Goal: Check status: Check status

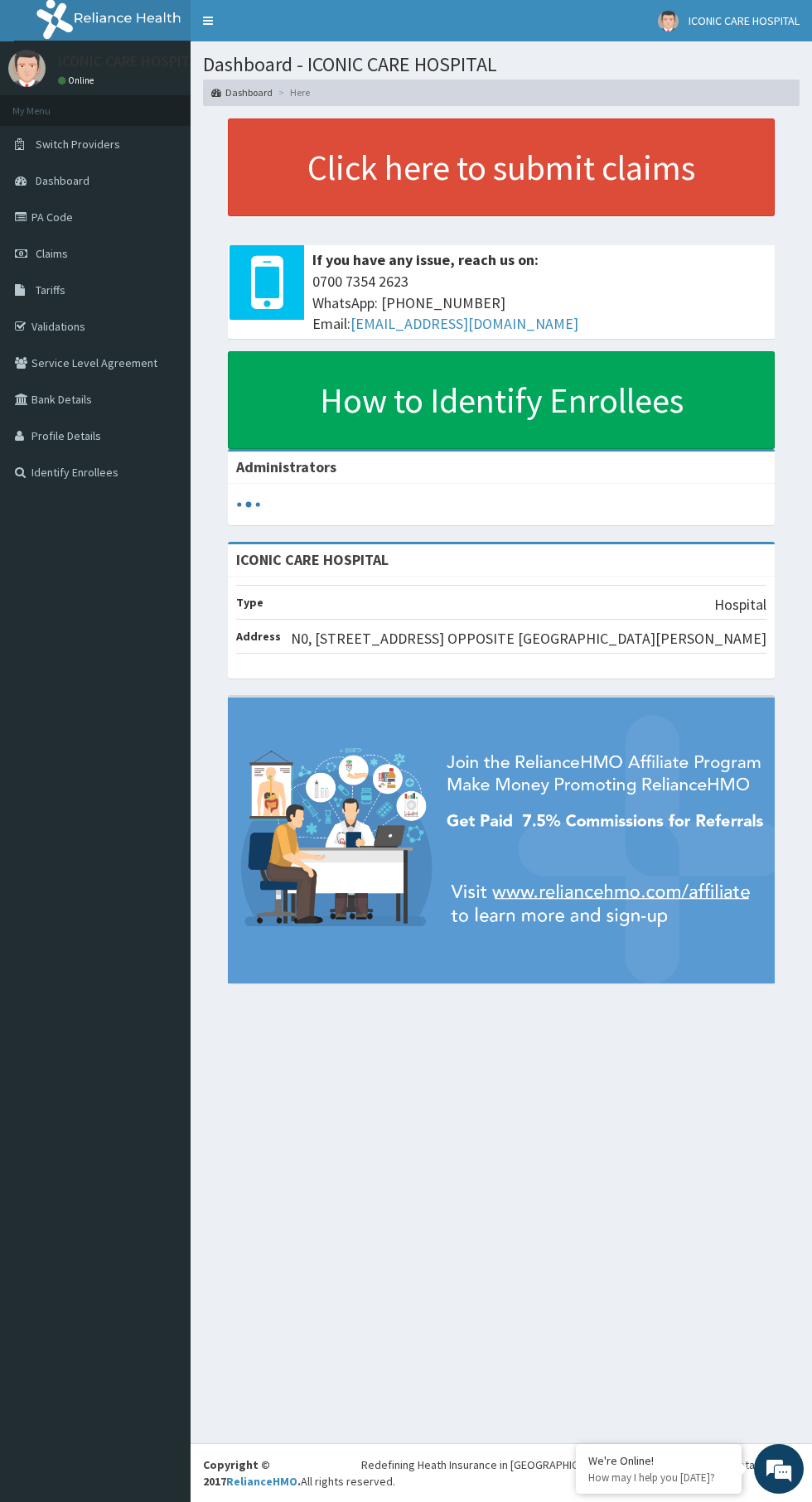
click at [65, 217] on link "PA Code" at bounding box center [95, 216] width 191 height 36
click at [55, 217] on link "PA Code" at bounding box center [95, 216] width 191 height 36
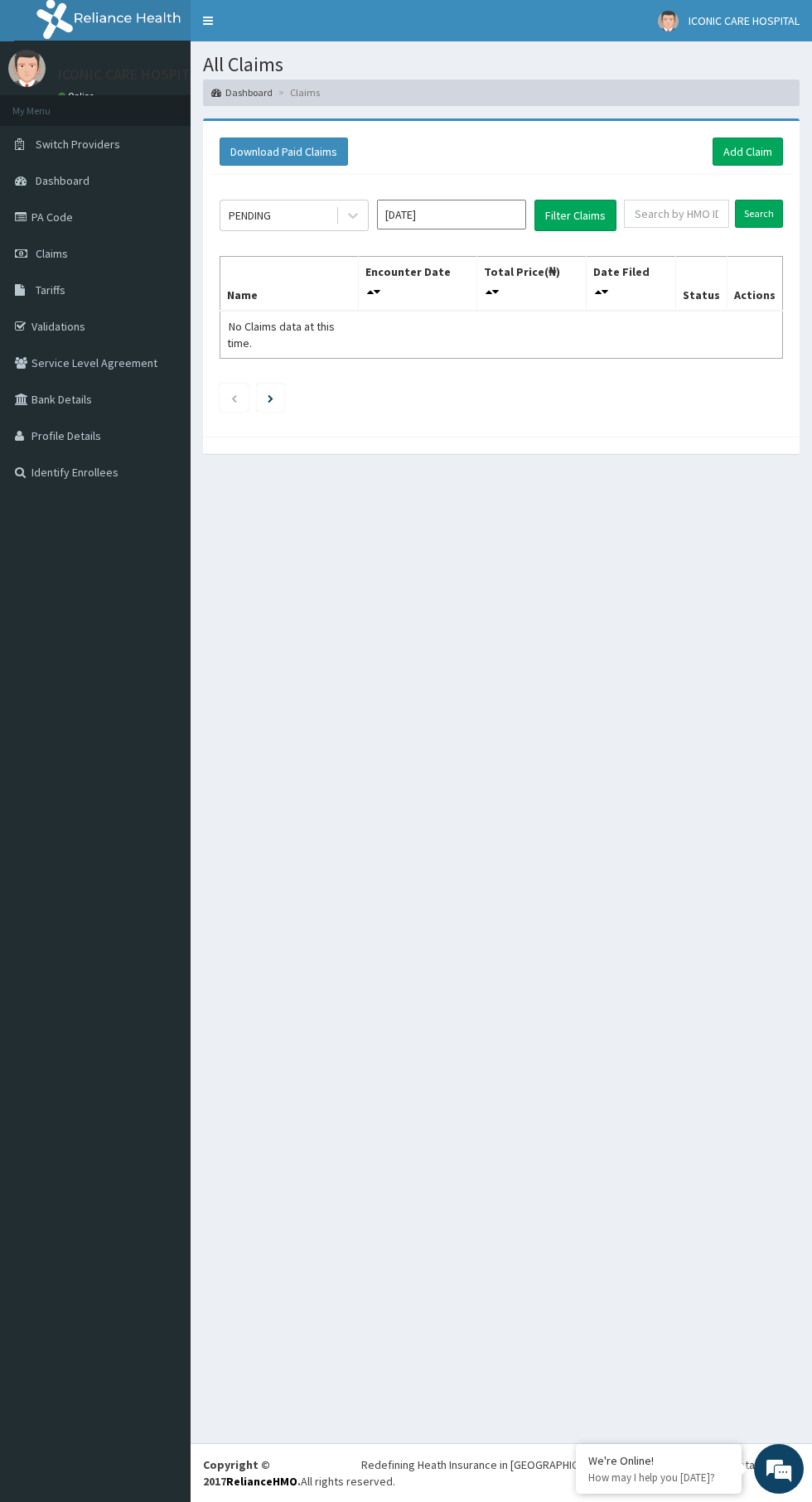
click at [445, 208] on input "Sep 2025" at bounding box center [452, 215] width 149 height 30
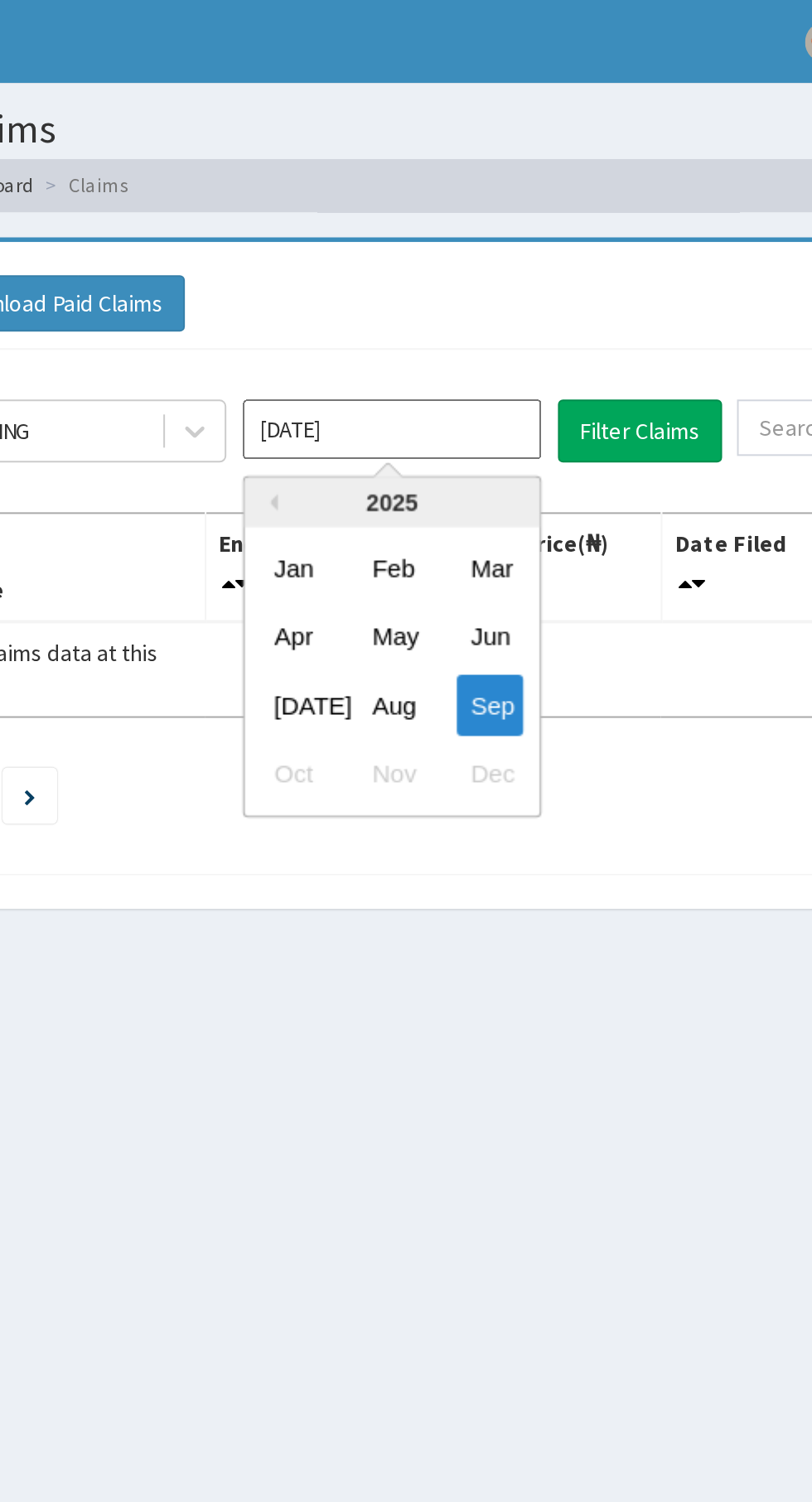
click at [462, 350] on div "Aug" at bounding box center [452, 352] width 34 height 31
type input "Aug 2025"
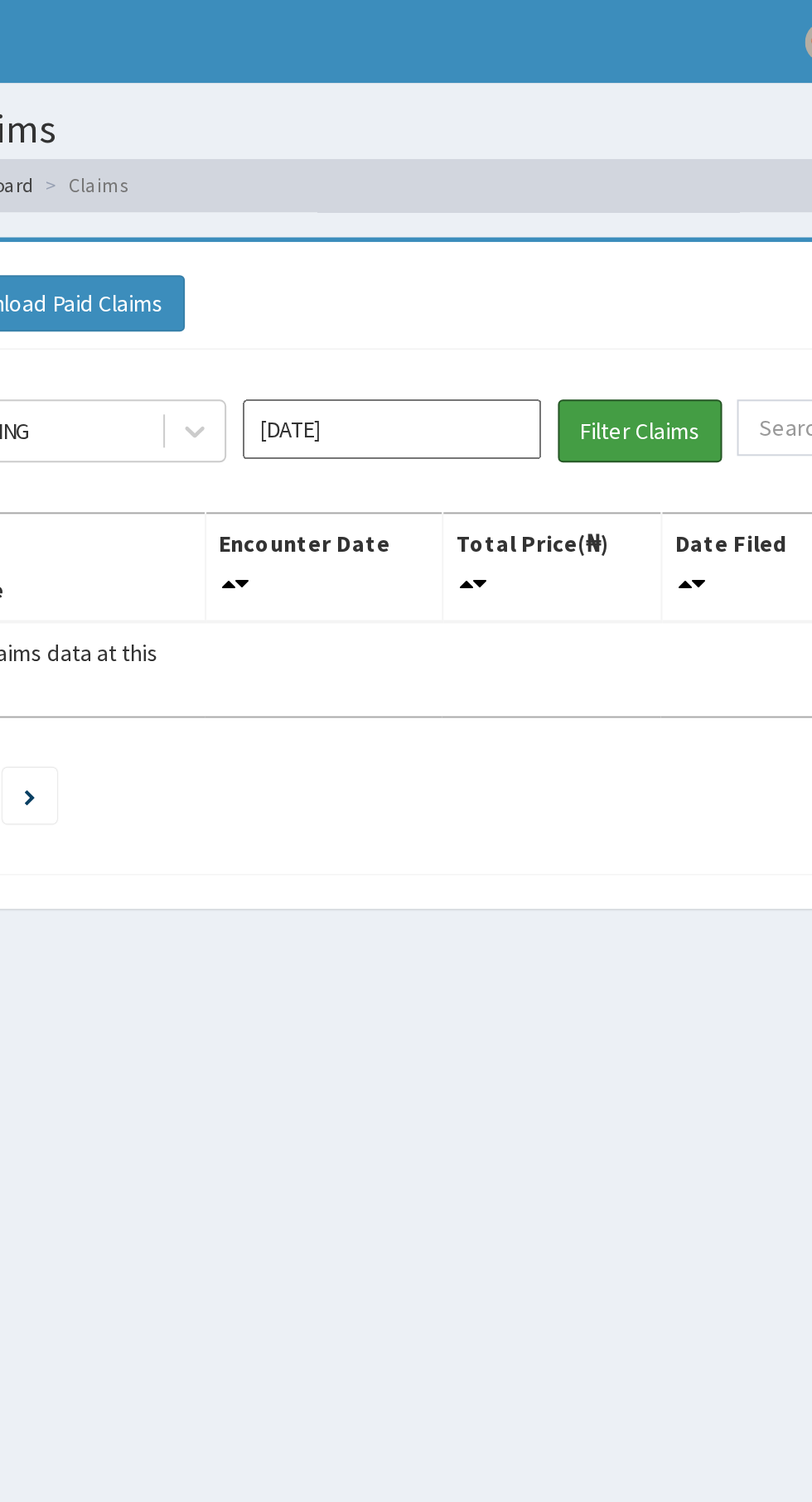
click at [585, 213] on button "Filter Claims" at bounding box center [575, 216] width 82 height 32
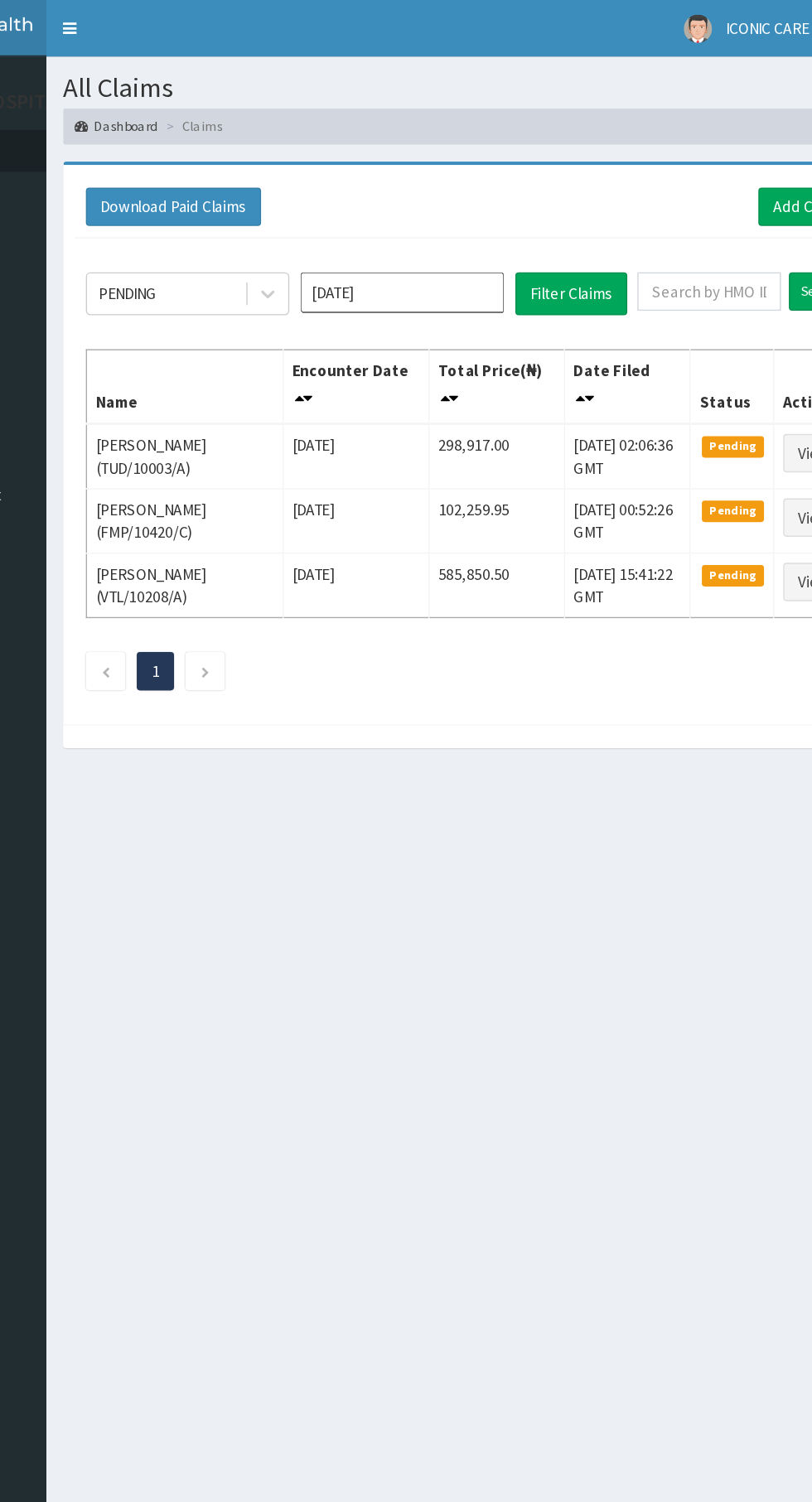
click at [425, 215] on input "Aug 2025" at bounding box center [452, 215] width 149 height 30
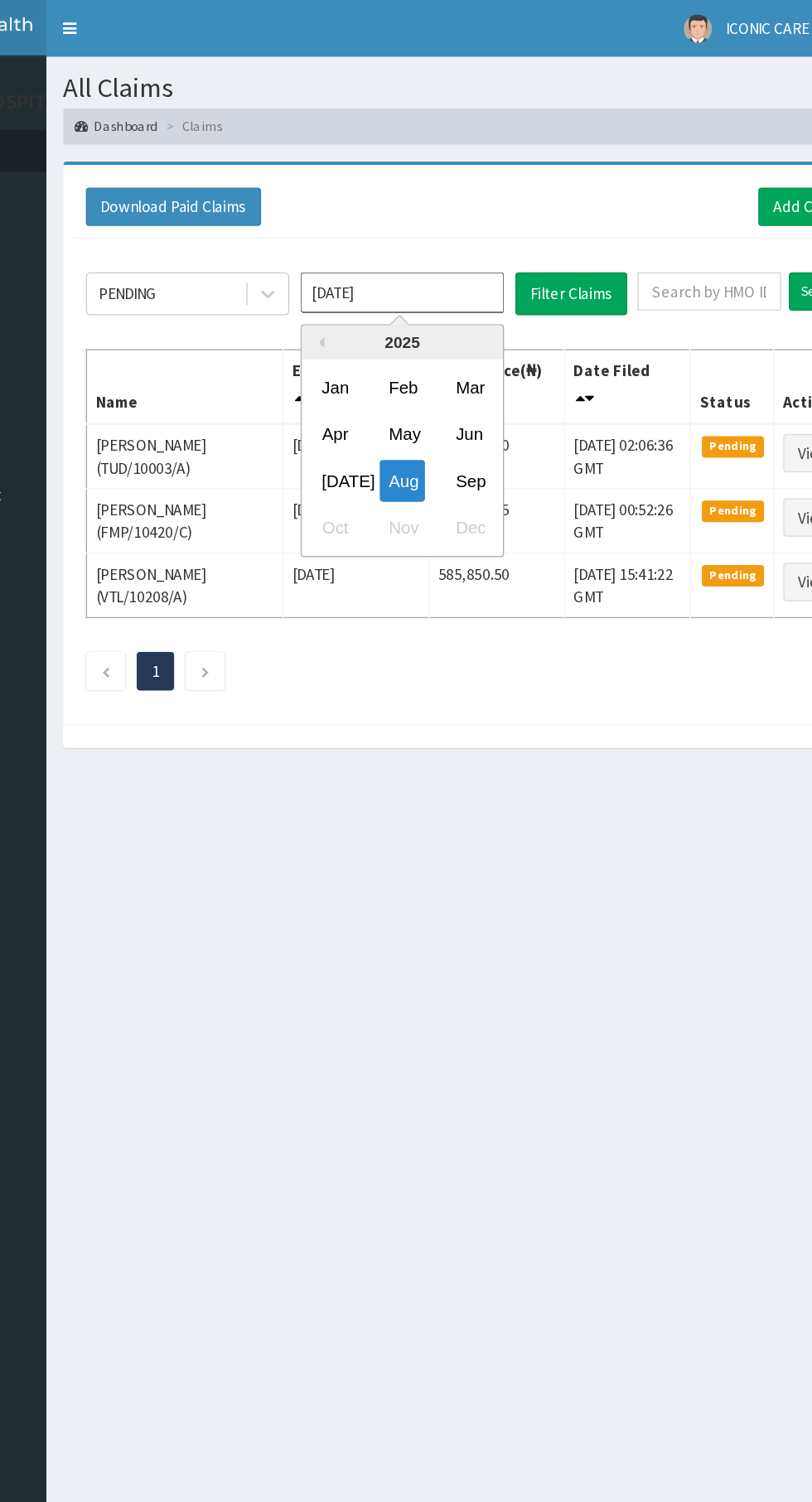
click at [455, 352] on div "Aug" at bounding box center [452, 352] width 34 height 31
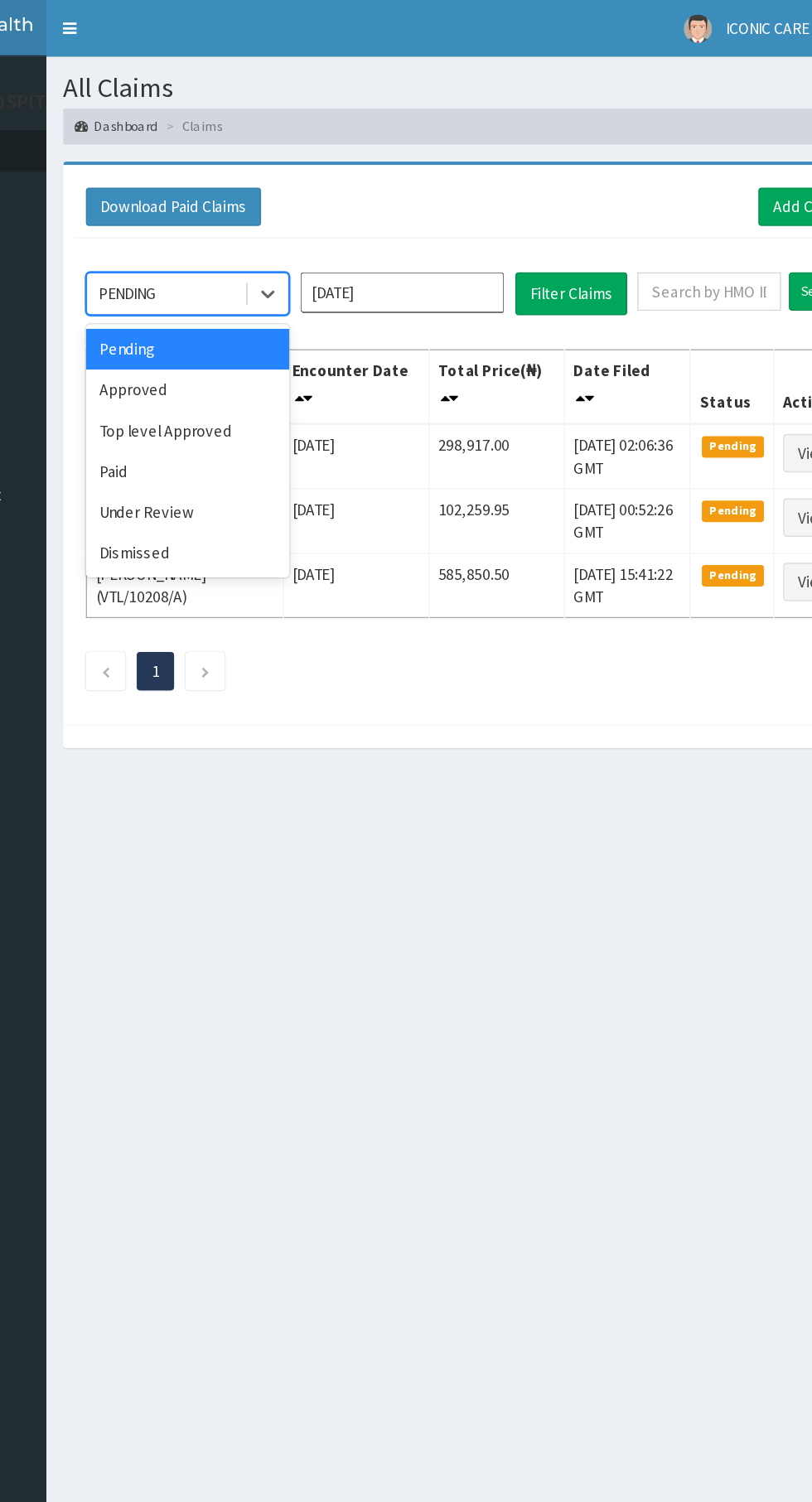
click at [324, 282] on div "Approved" at bounding box center [293, 286] width 149 height 30
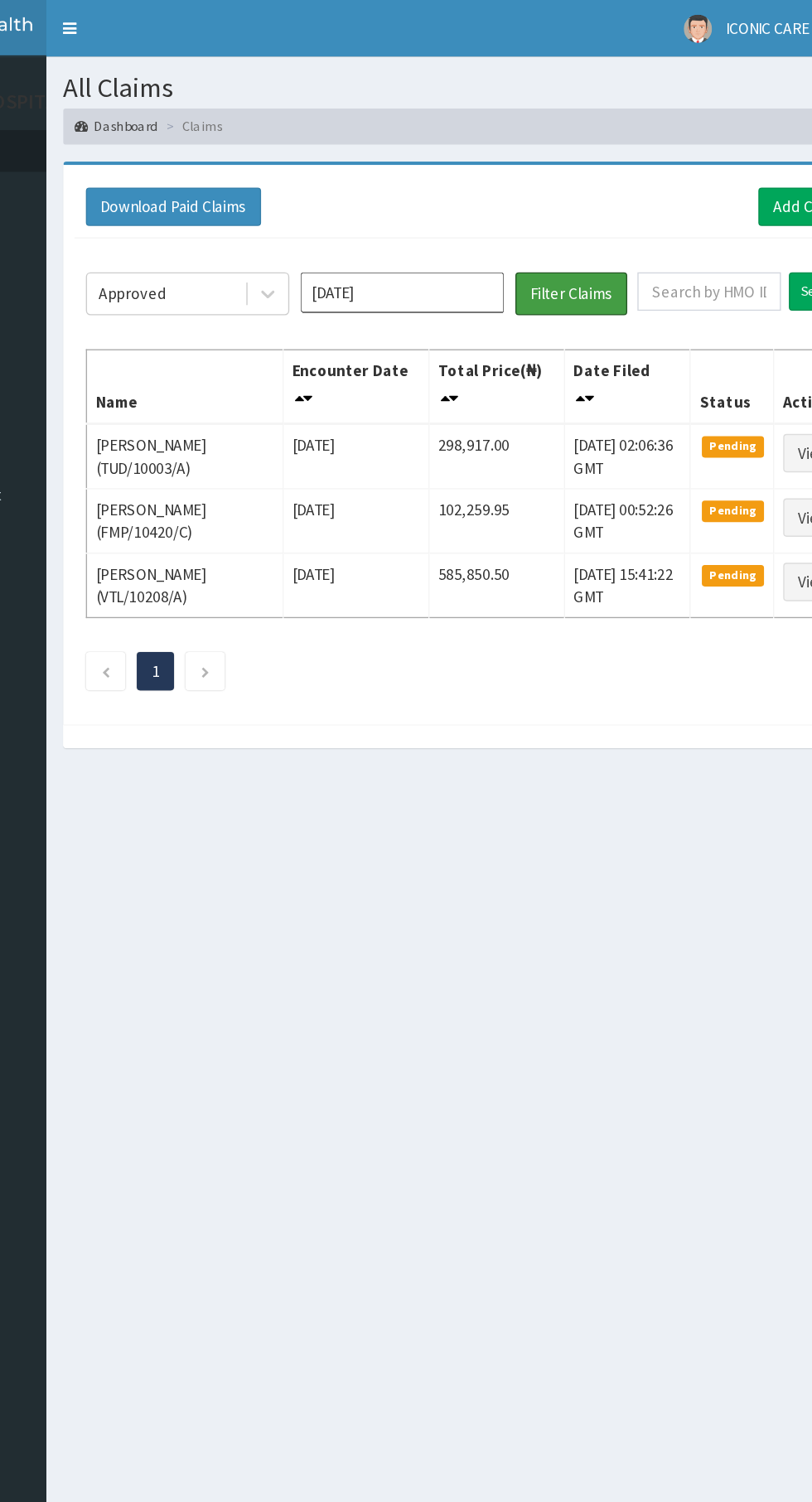
click at [581, 215] on button "Filter Claims" at bounding box center [575, 216] width 82 height 32
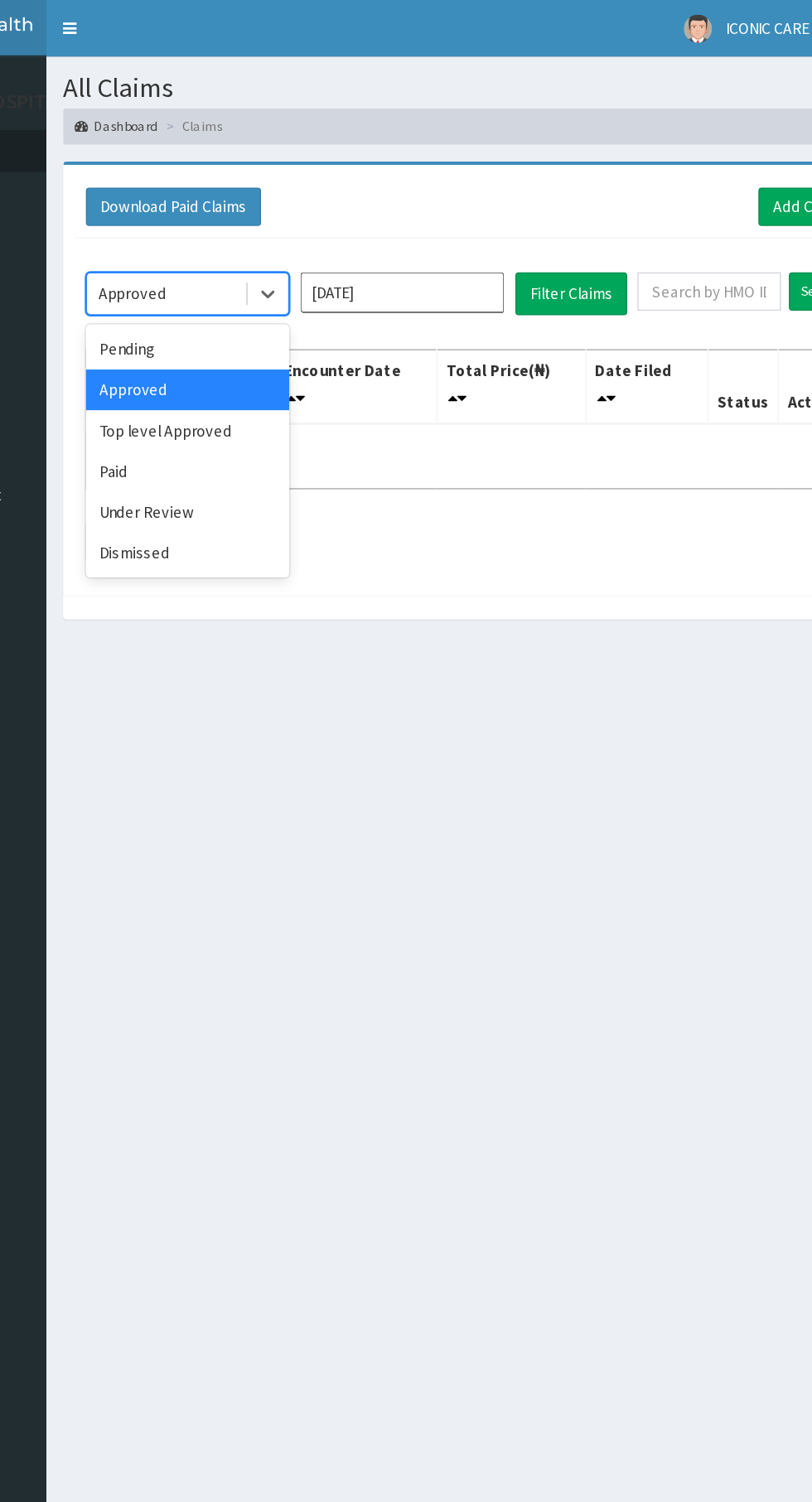
click at [316, 322] on div "Top level Approved" at bounding box center [293, 315] width 149 height 30
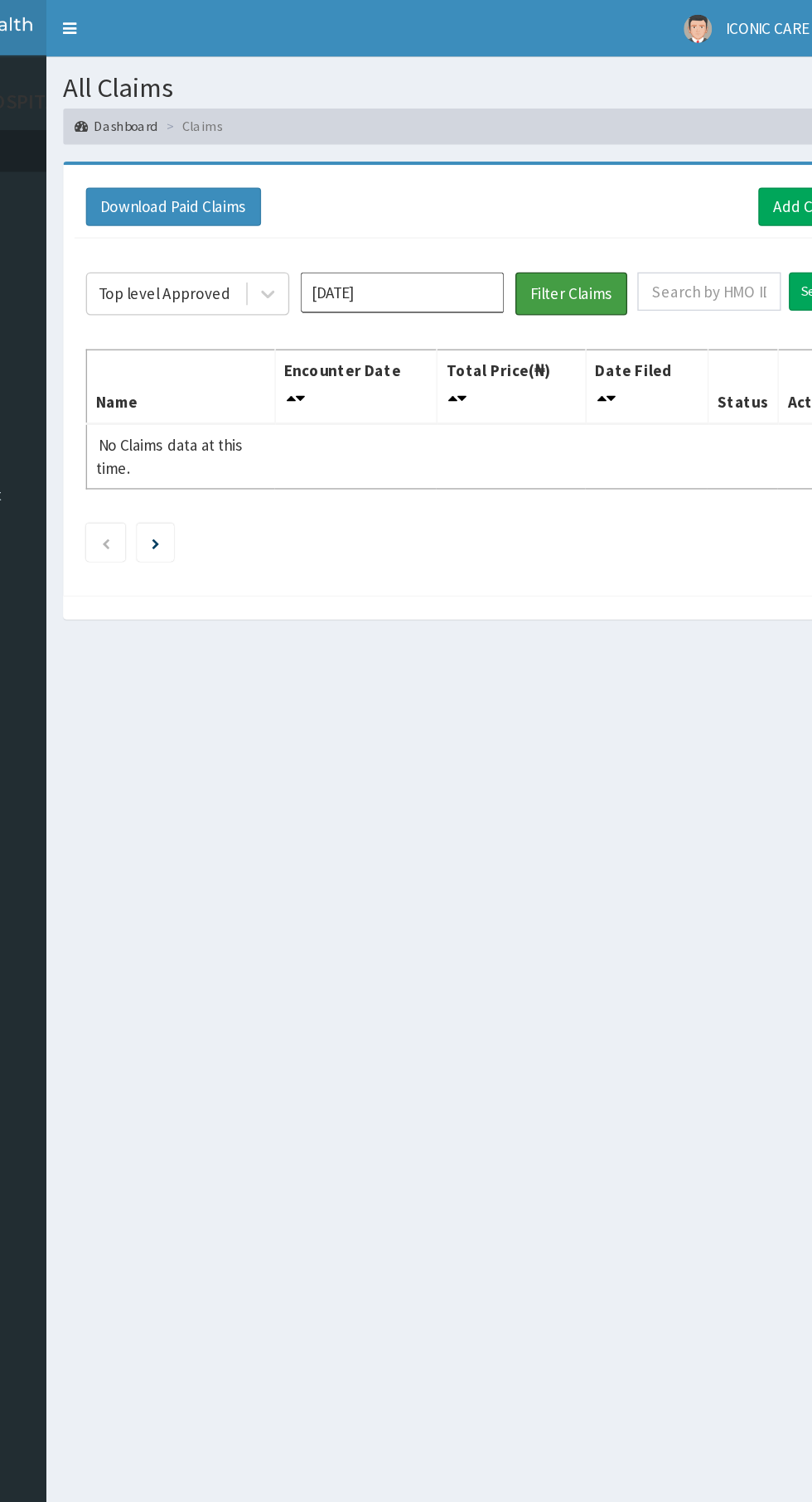
click at [588, 213] on button "Filter Claims" at bounding box center [575, 216] width 82 height 32
click at [581, 216] on button "Filter Claims" at bounding box center [575, 216] width 82 height 32
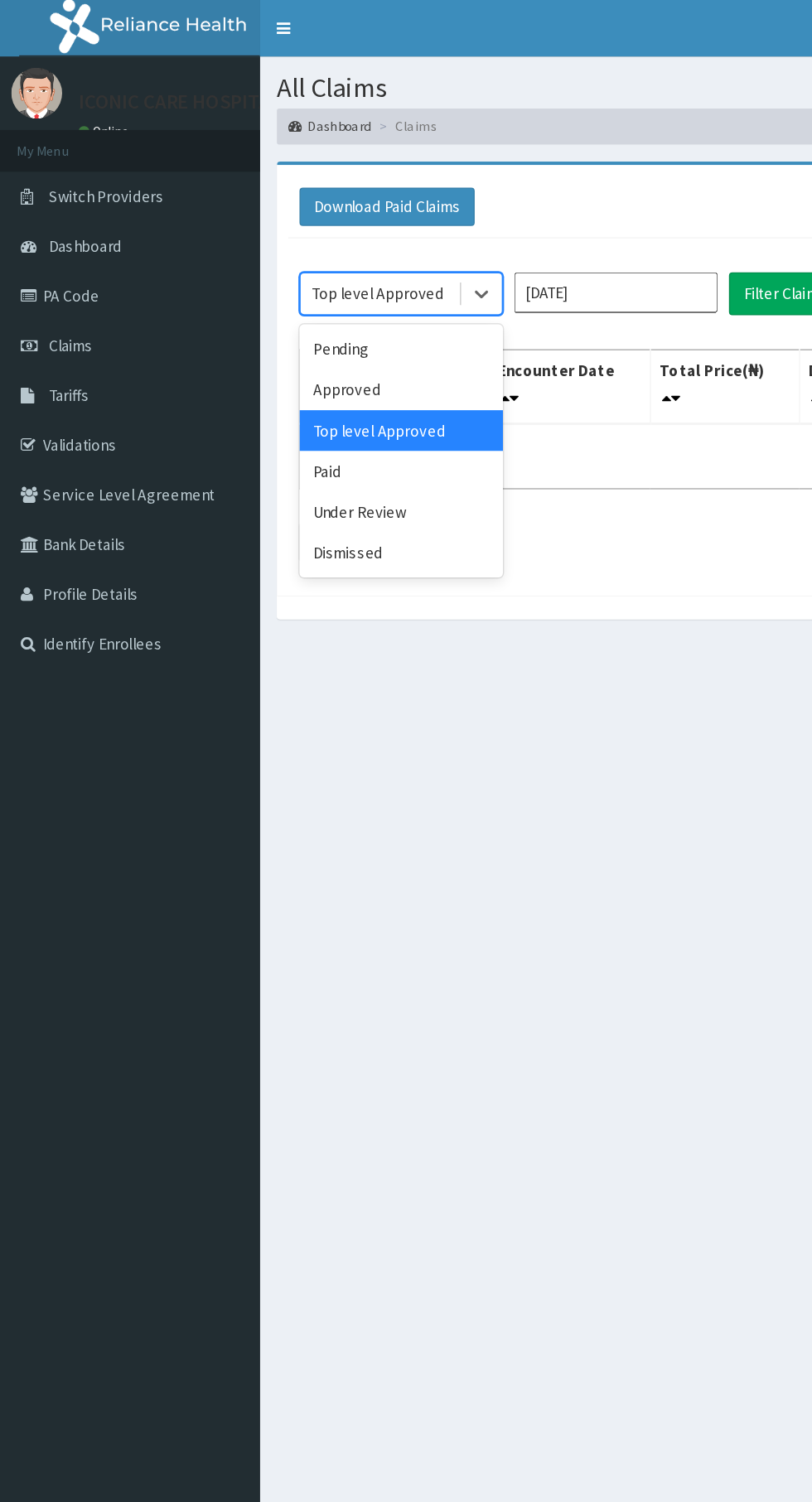
click at [298, 280] on div "Approved" at bounding box center [293, 286] width 149 height 30
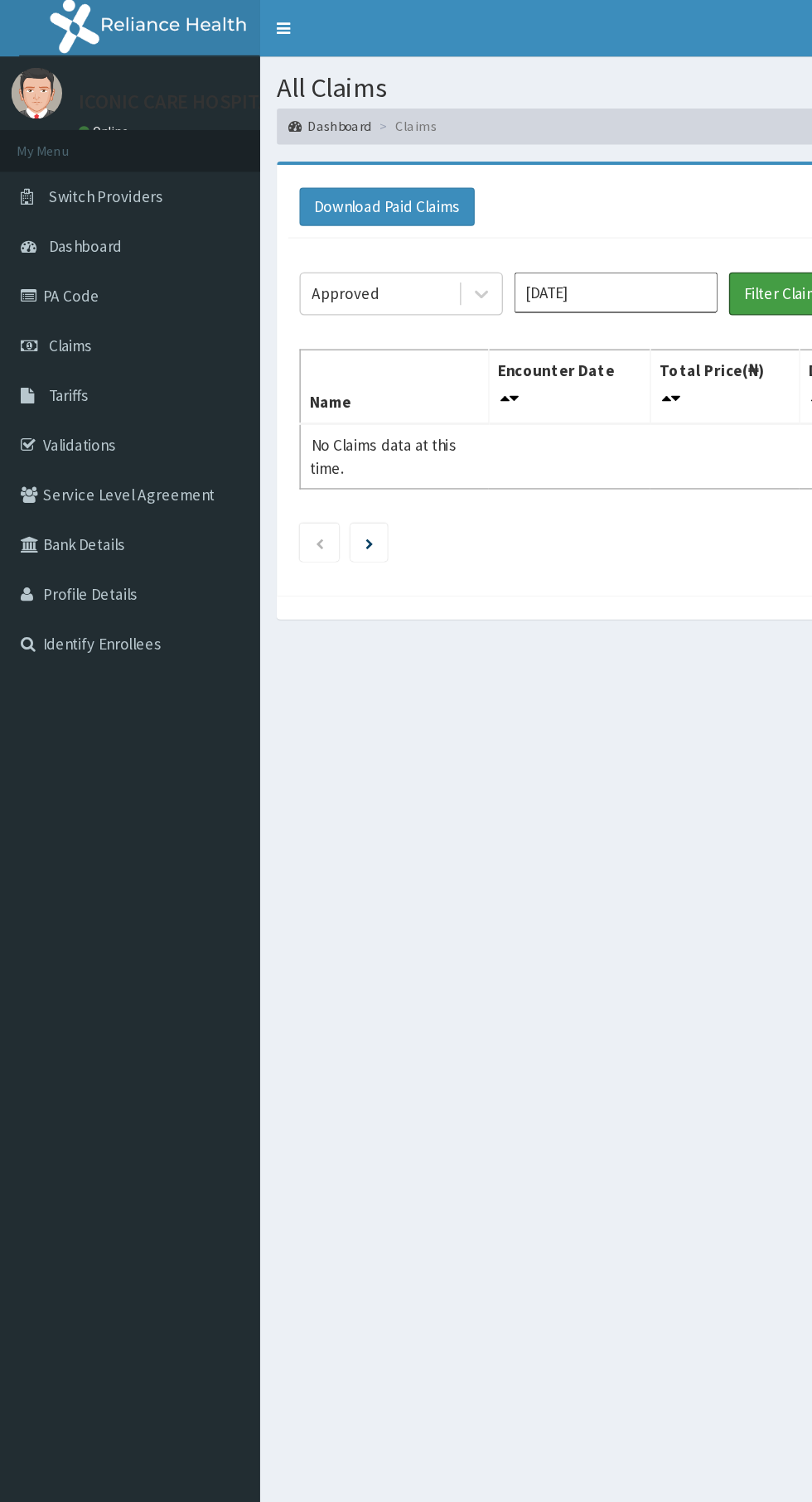
click at [559, 215] on button "Filter Claims" at bounding box center [575, 216] width 82 height 32
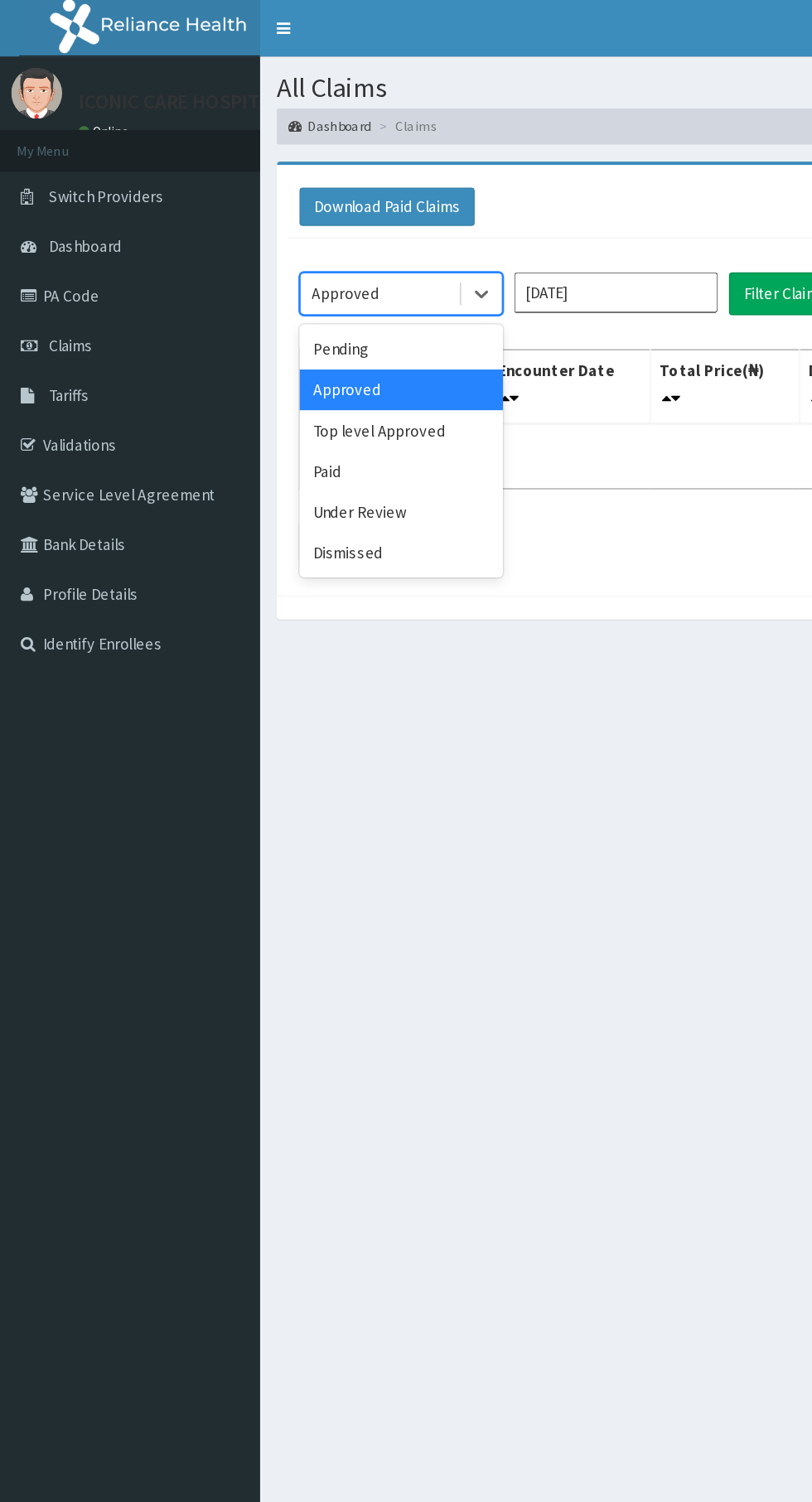
click at [297, 247] on div "Pending" at bounding box center [293, 256] width 149 height 30
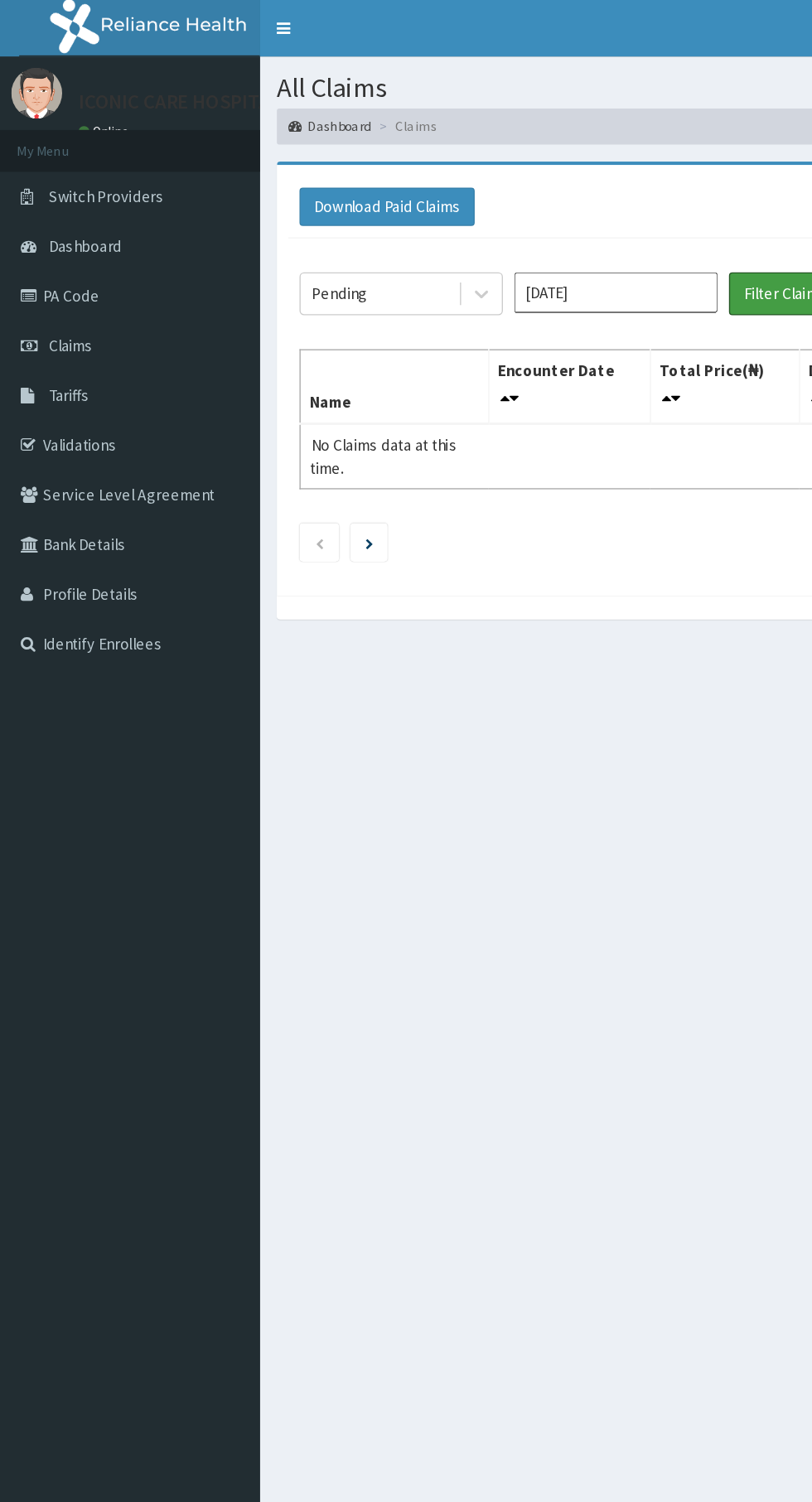
click at [558, 216] on button "Filter Claims" at bounding box center [575, 216] width 82 height 32
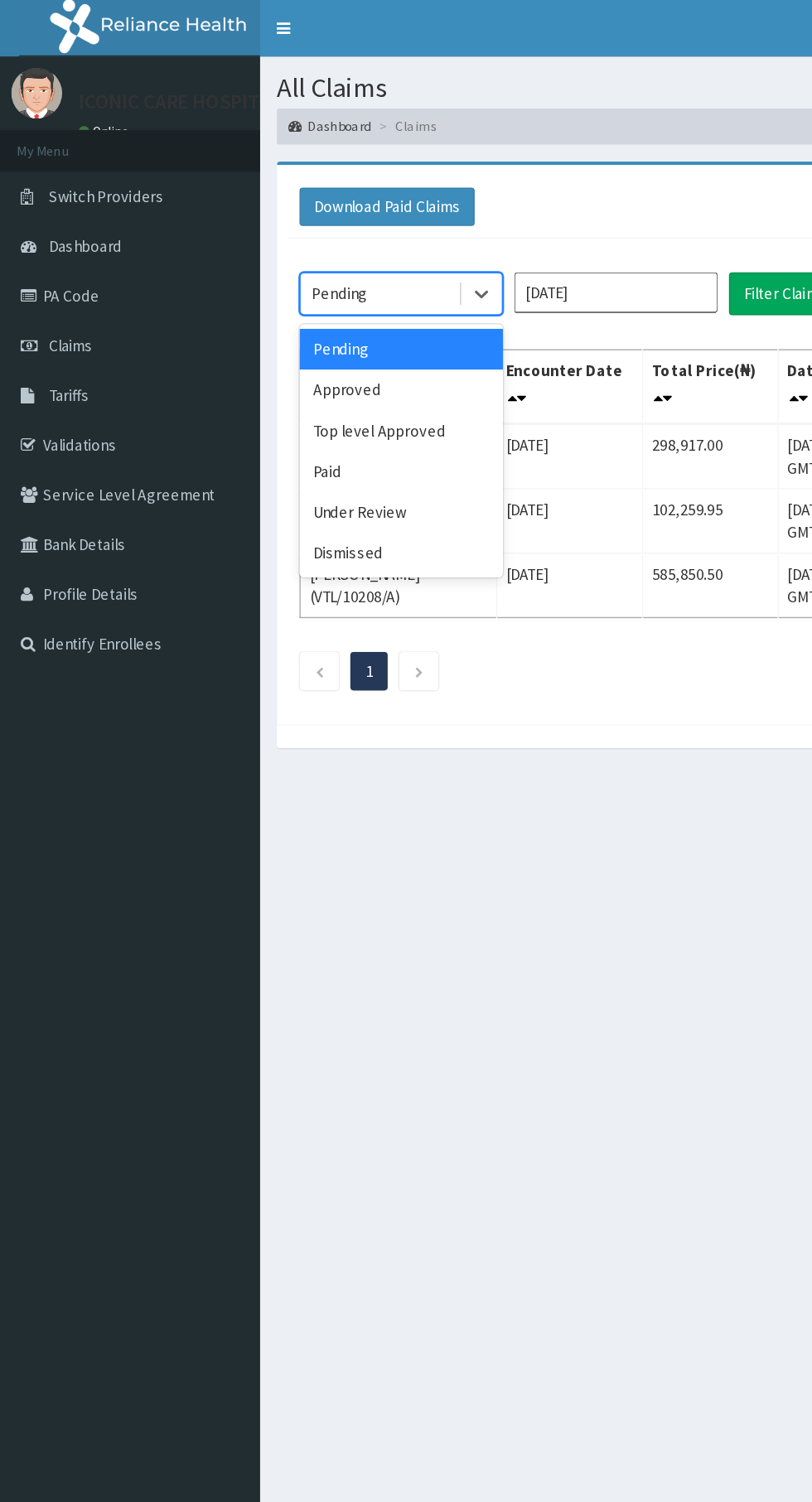
click at [267, 340] on div "Paid" at bounding box center [293, 345] width 149 height 30
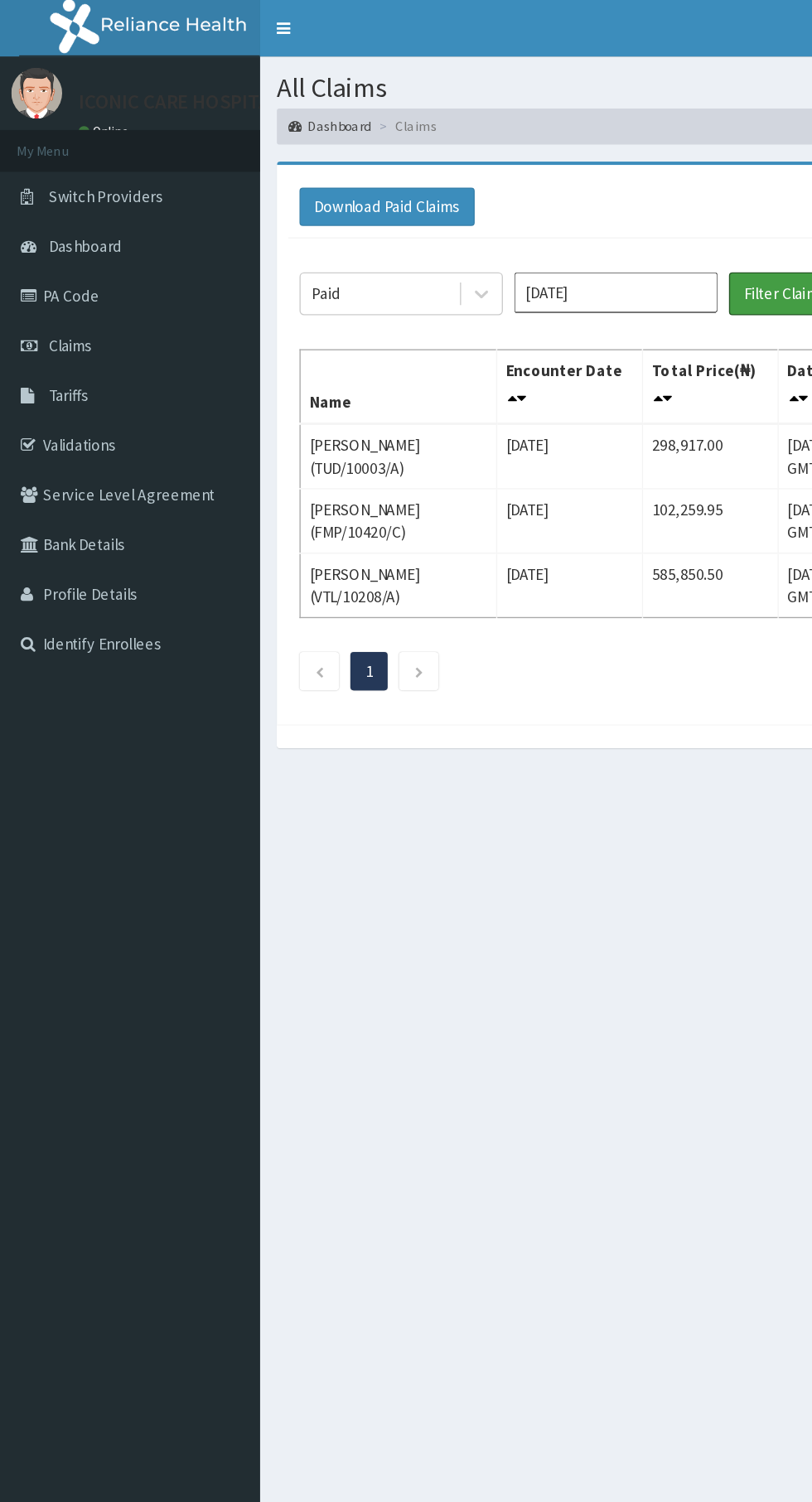
click at [553, 226] on button "Filter Claims" at bounding box center [575, 216] width 82 height 32
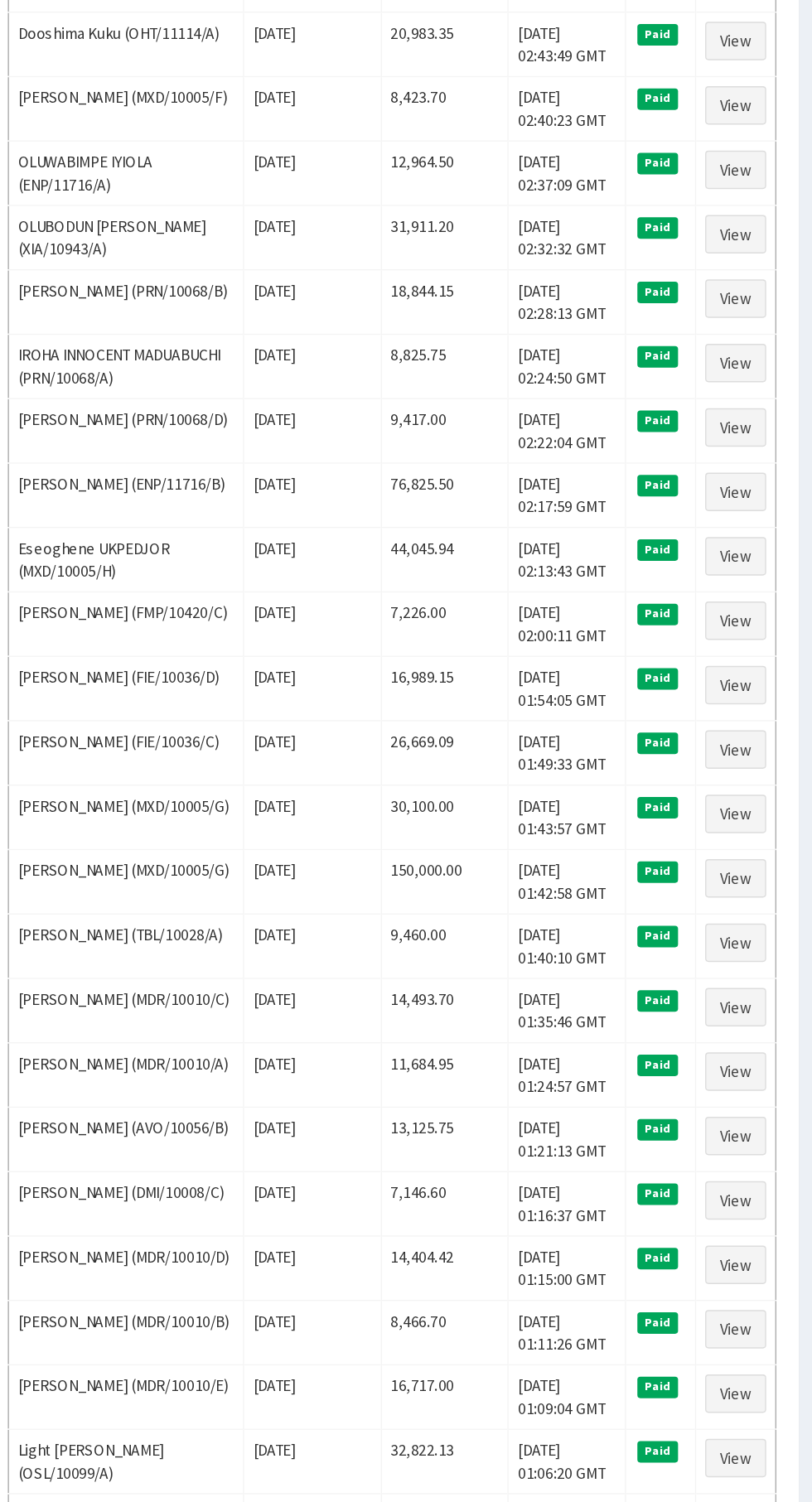
scroll to position [586, 0]
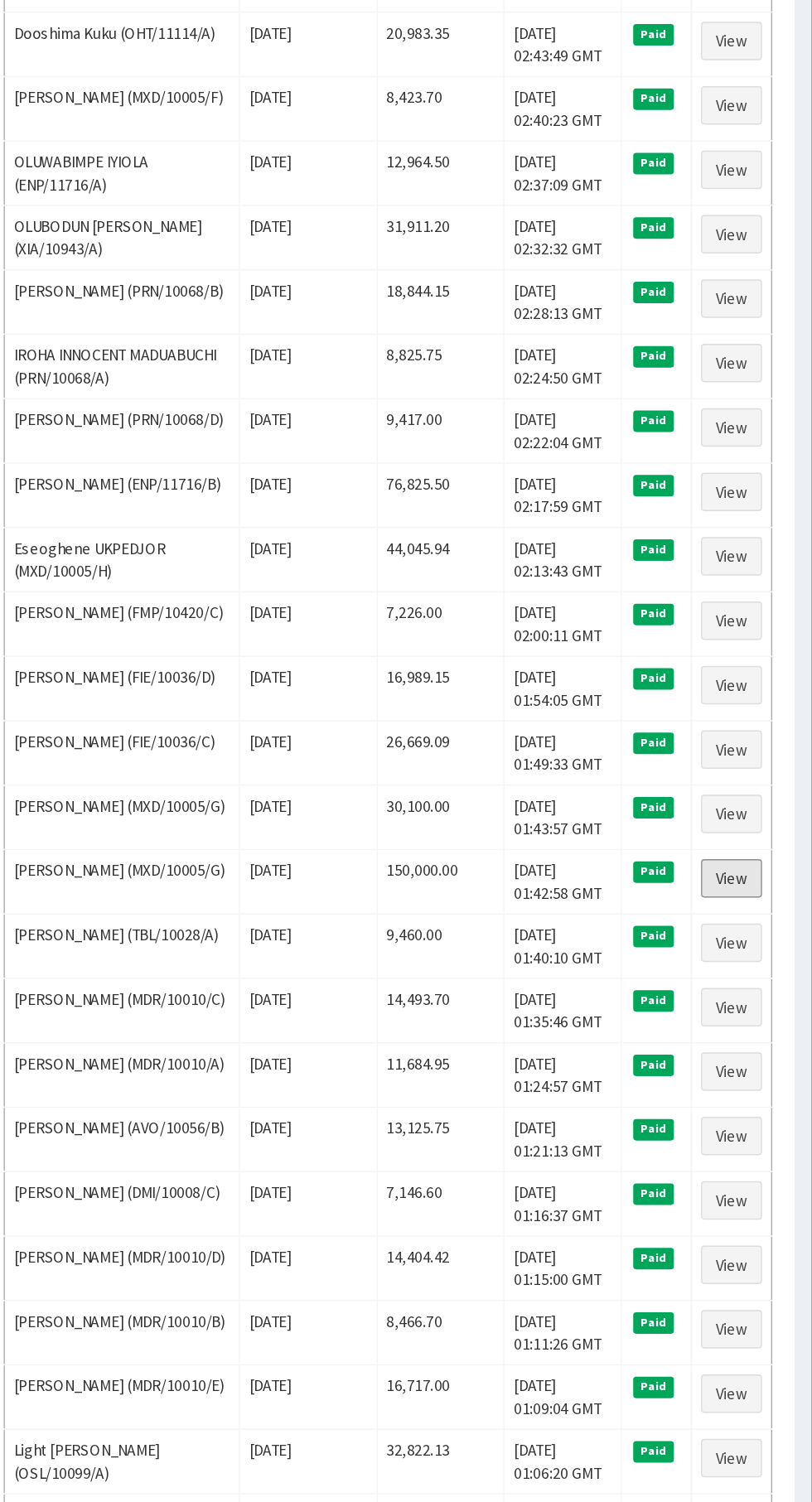
click at [744, 640] on link "View" at bounding box center [753, 644] width 45 height 28
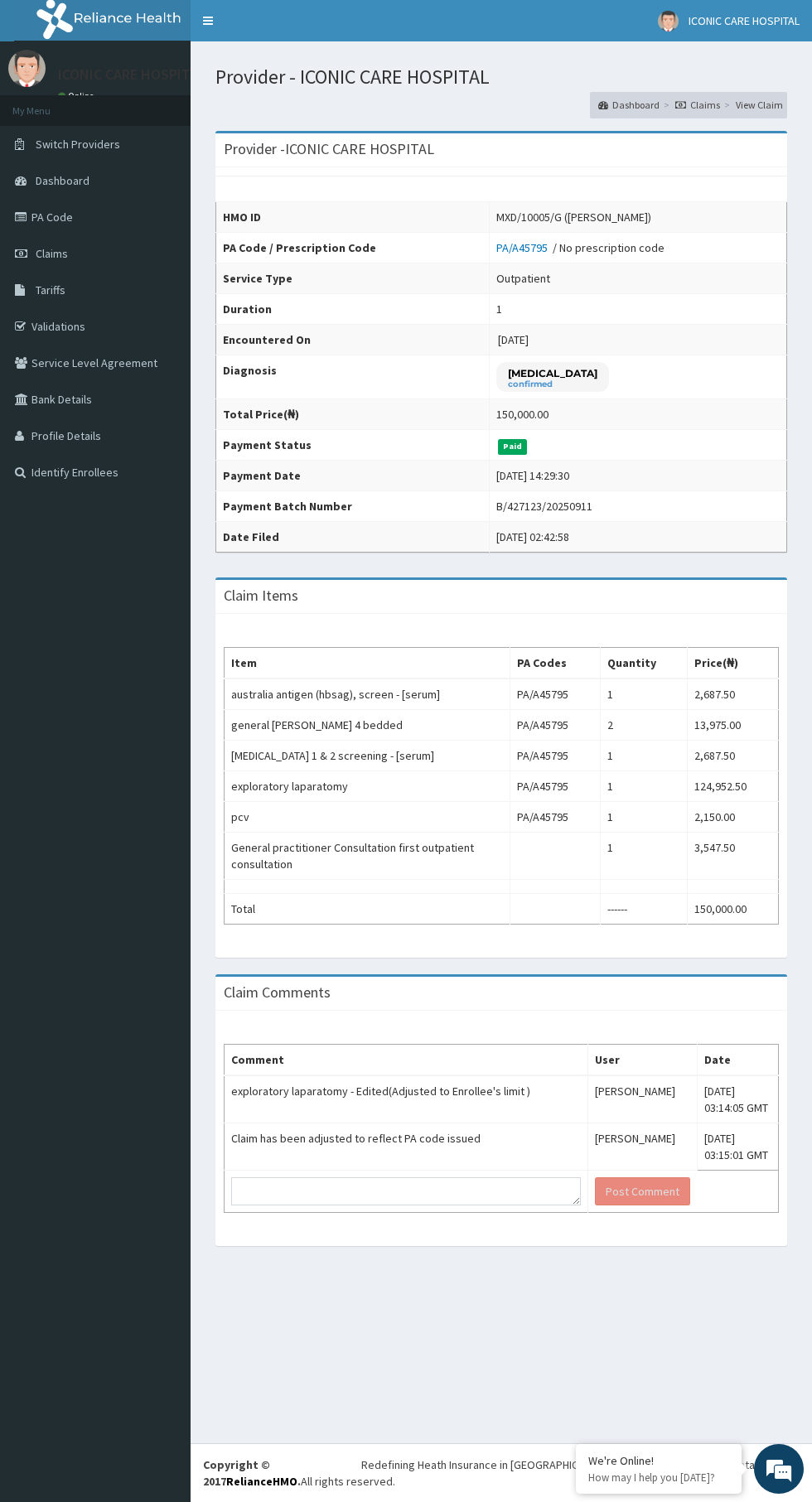
click at [208, 20] on link "Toggle navigation" at bounding box center [208, 20] width 34 height 42
